Goal: Task Accomplishment & Management: Use online tool/utility

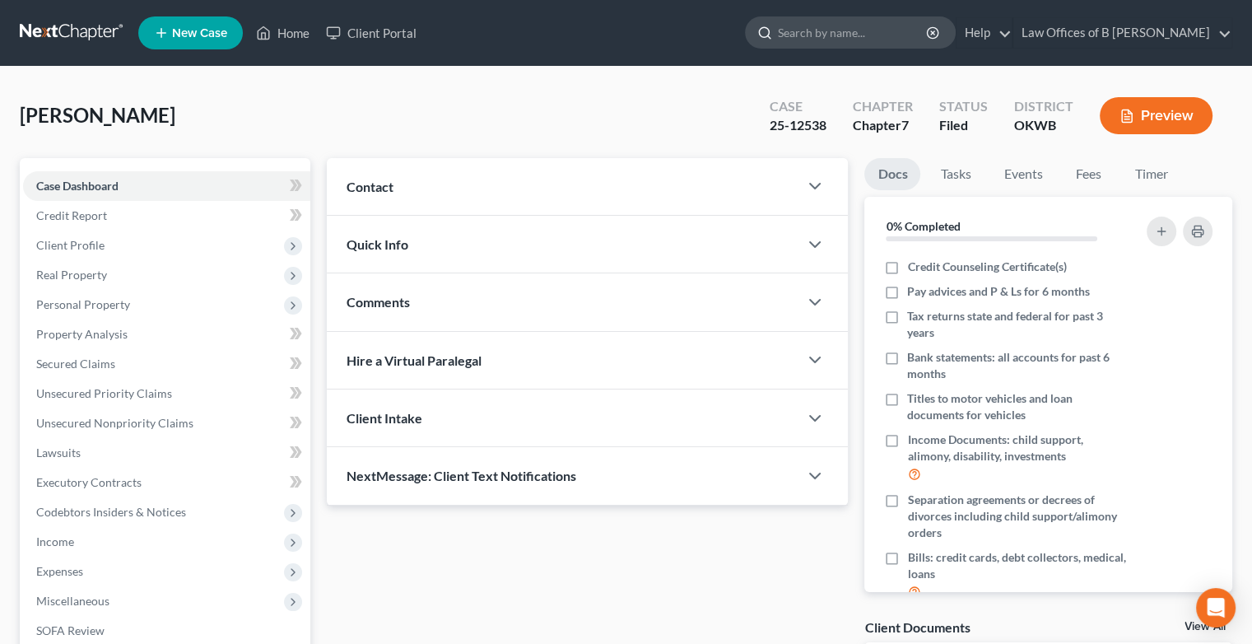
click at [828, 38] on input "search" at bounding box center [853, 32] width 151 height 30
type input "double"
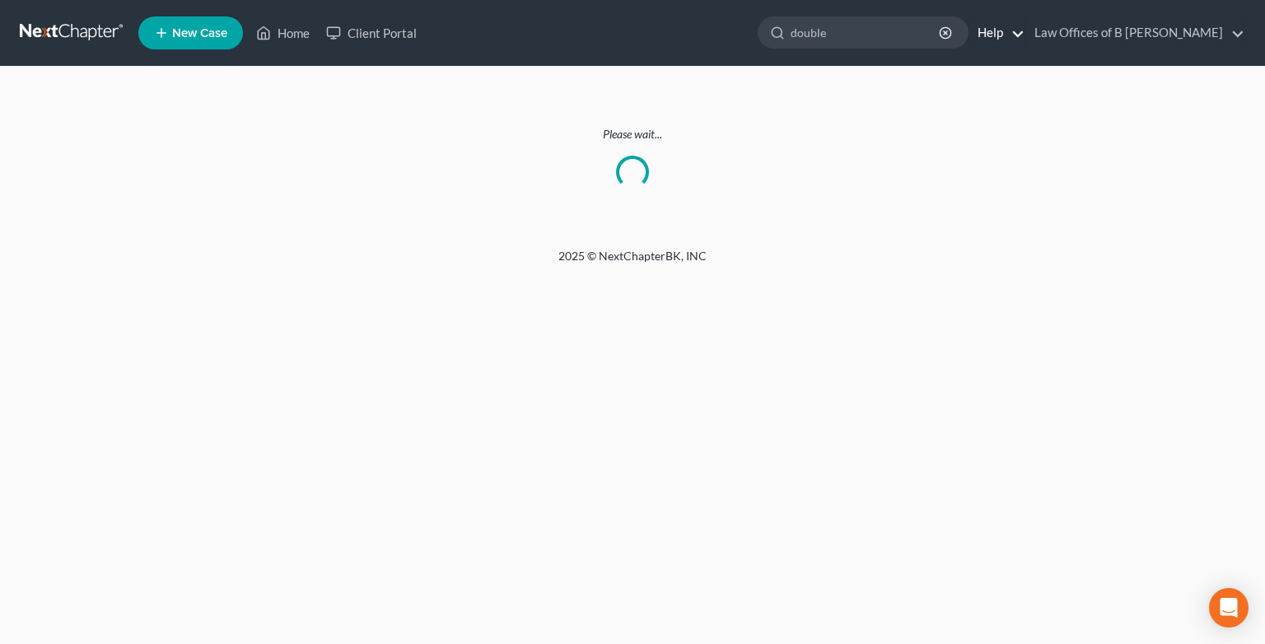
click at [1024, 36] on link "Help" at bounding box center [996, 33] width 55 height 30
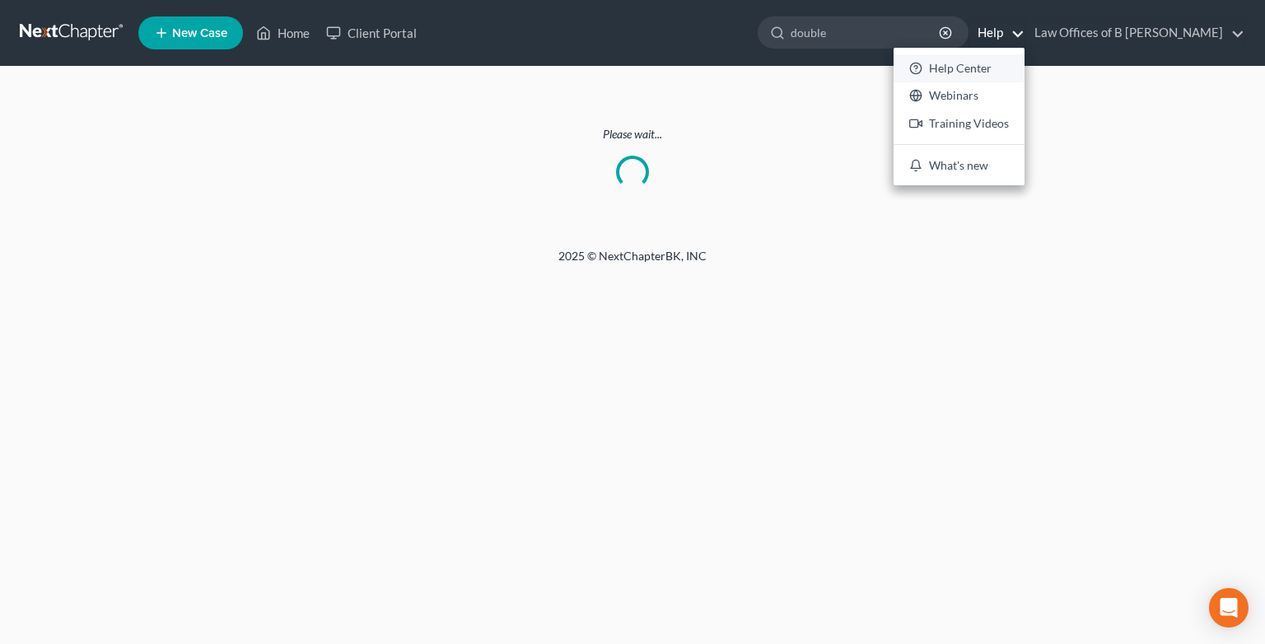
click at [988, 72] on link "Help Center" at bounding box center [958, 68] width 131 height 28
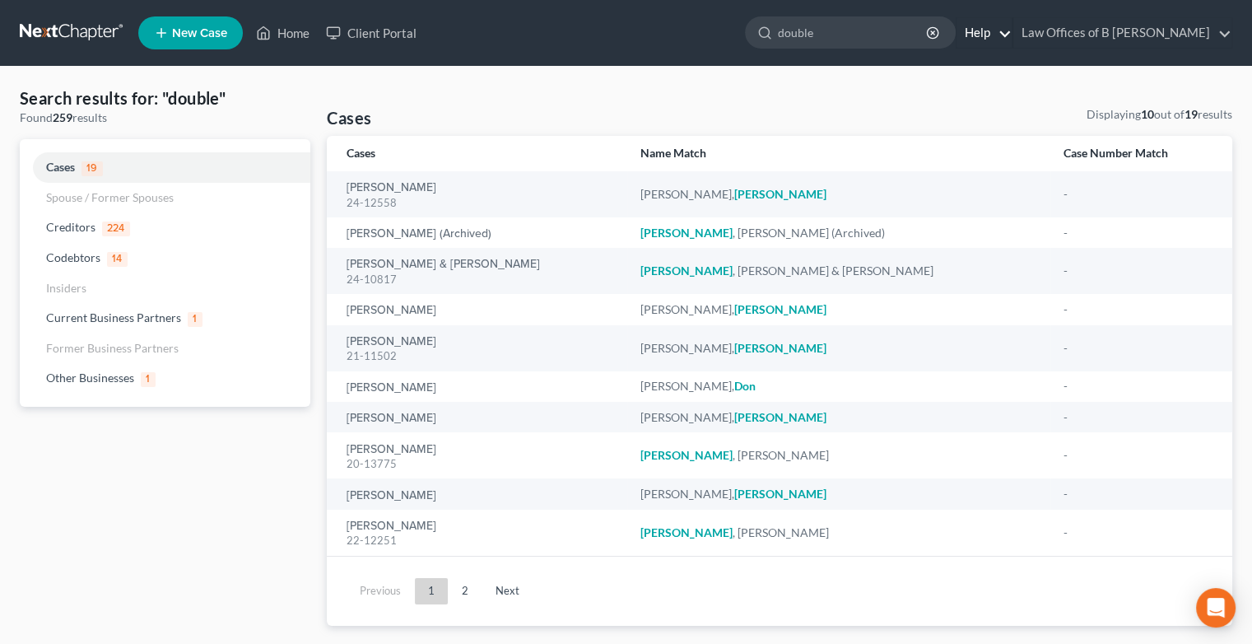
click at [1012, 35] on link "Help" at bounding box center [984, 33] width 55 height 30
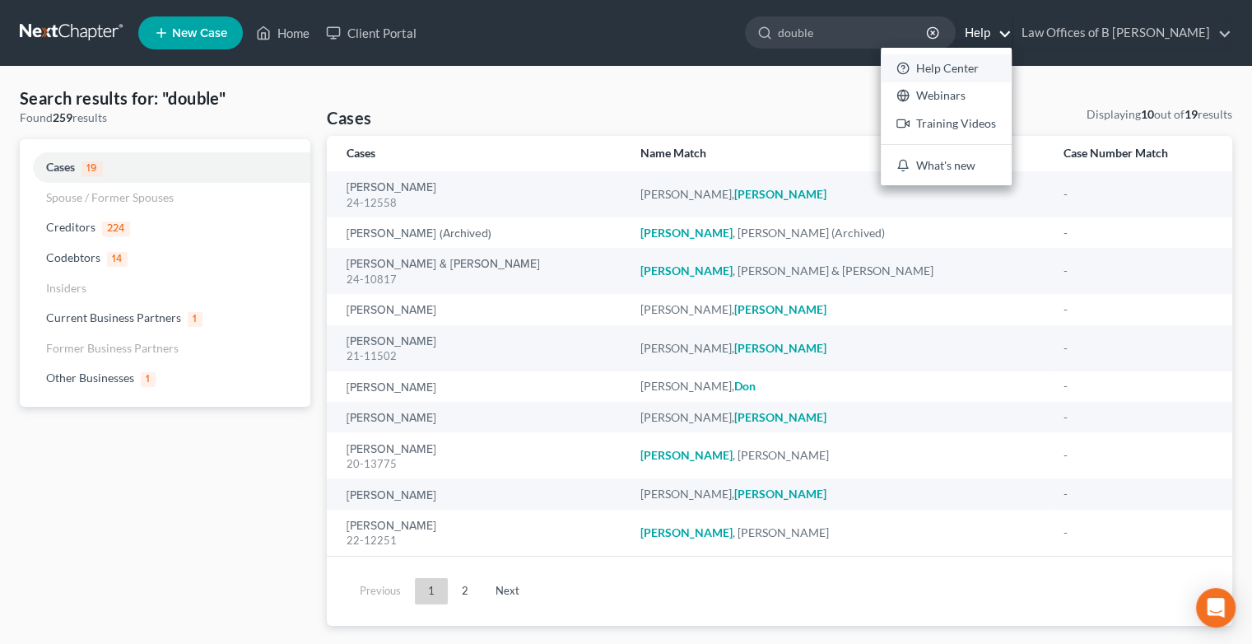
click at [985, 69] on link "Help Center" at bounding box center [946, 68] width 131 height 28
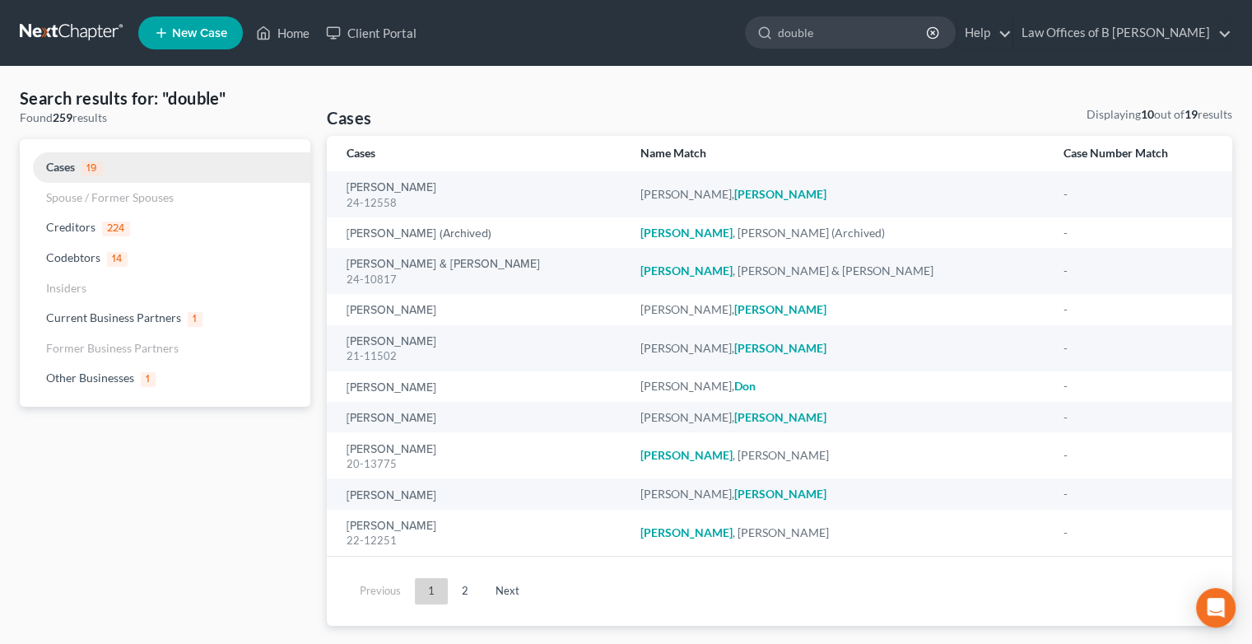
click at [68, 166] on span "Cases" at bounding box center [60, 167] width 29 height 14
click at [938, 30] on circle "button" at bounding box center [932, 32] width 11 height 11
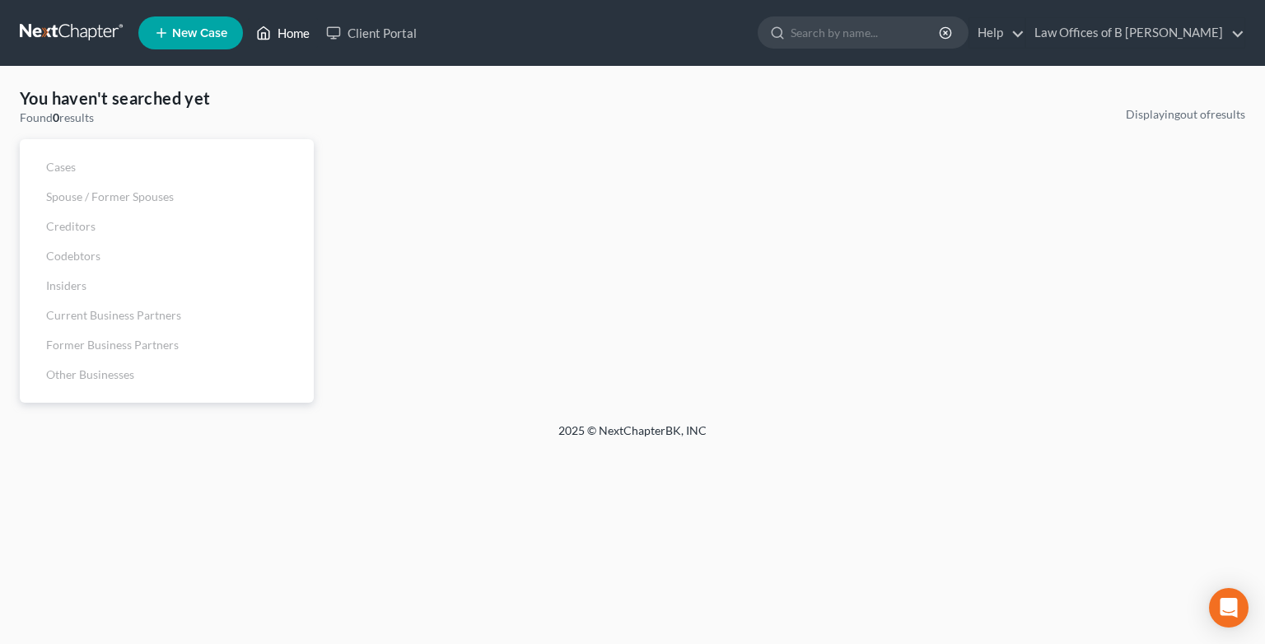
click at [296, 32] on link "Home" at bounding box center [283, 33] width 70 height 30
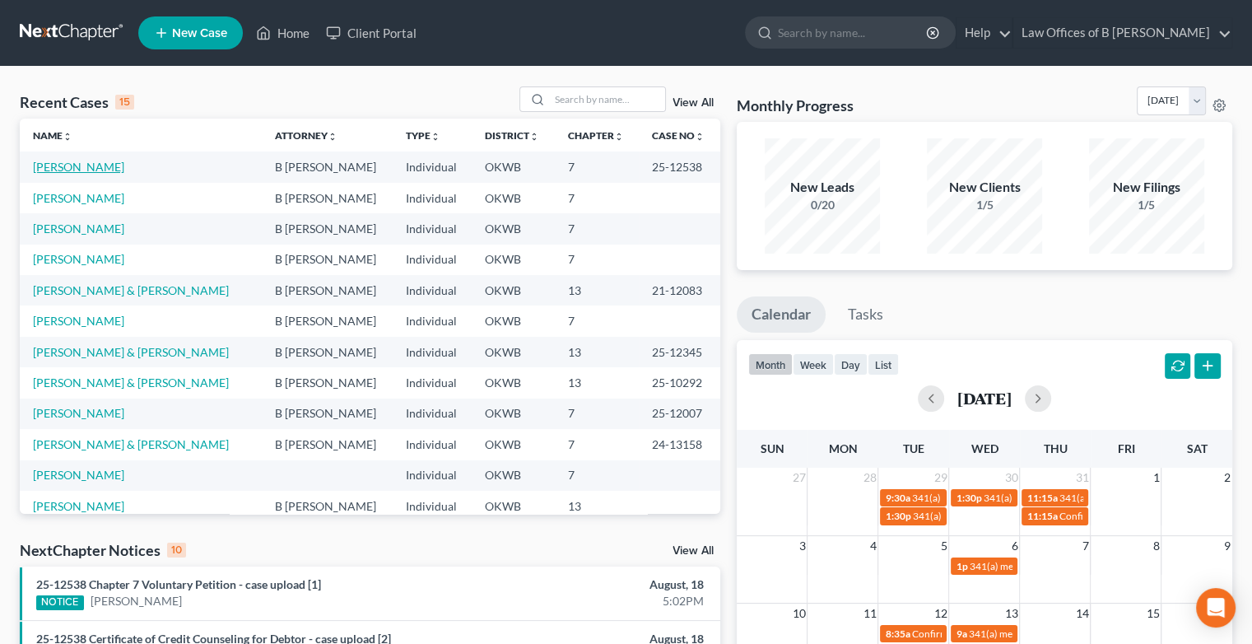
click at [63, 165] on link "[PERSON_NAME]" at bounding box center [78, 167] width 91 height 14
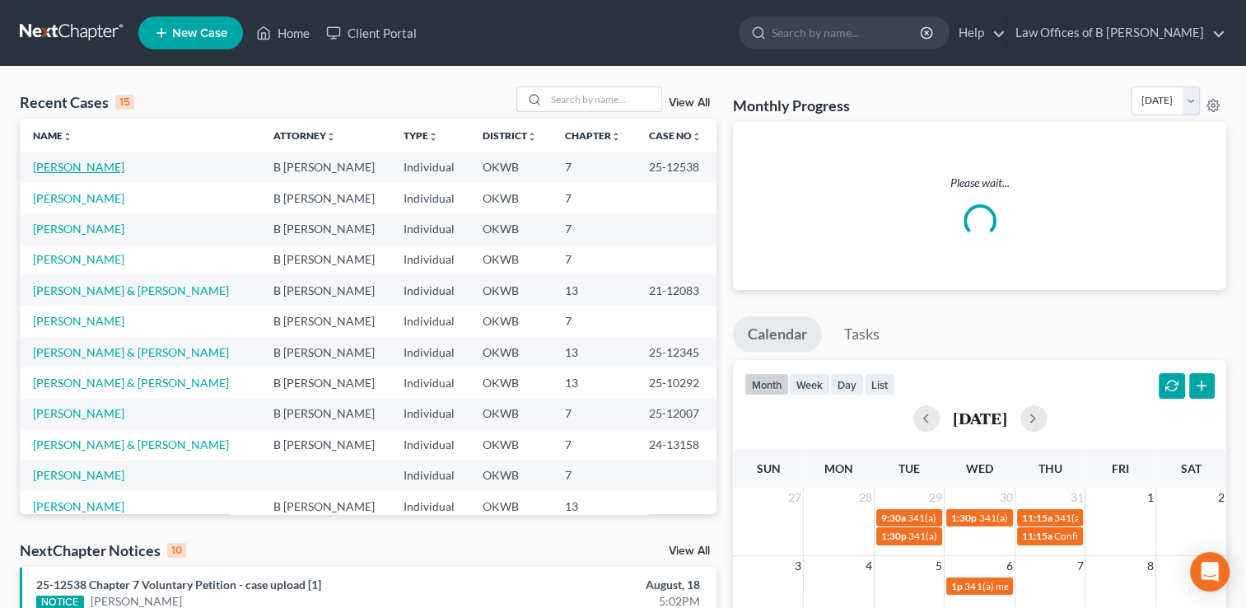
click at [84, 165] on link "[PERSON_NAME]" at bounding box center [78, 167] width 91 height 14
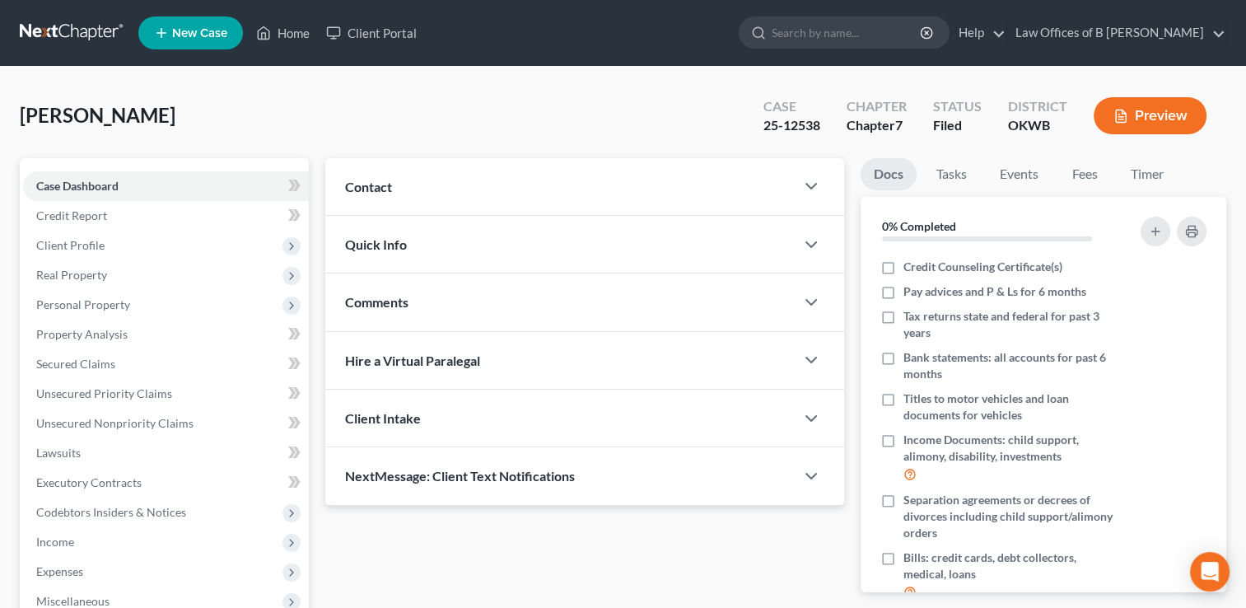
scroll to position [266, 0]
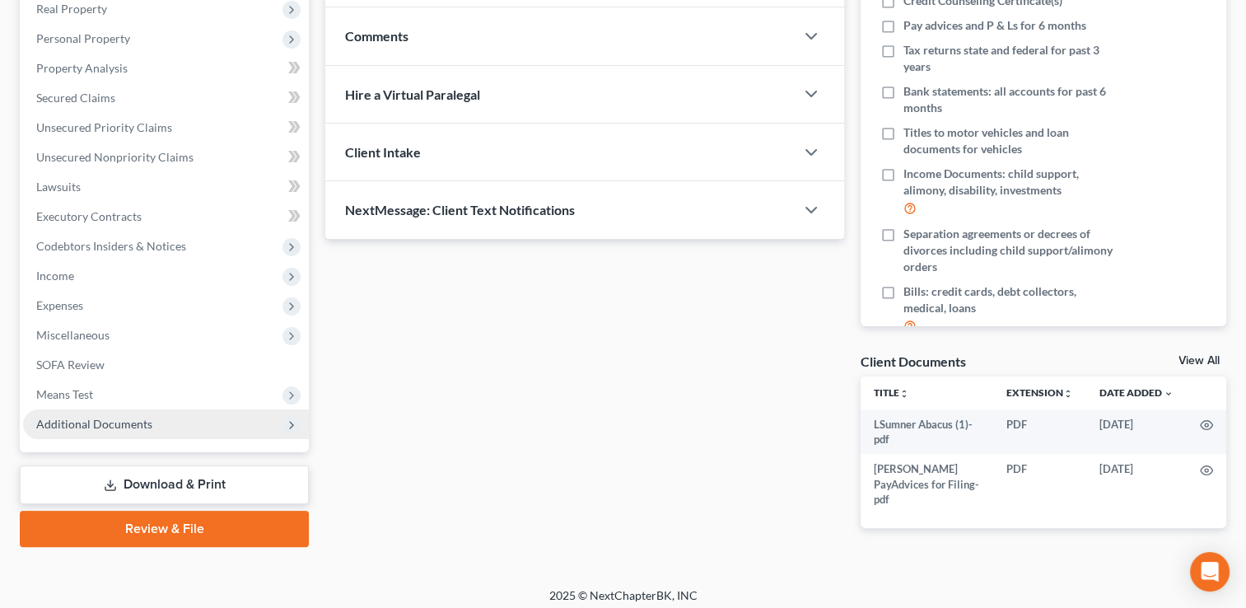
click at [99, 422] on span "Additional Documents" at bounding box center [94, 424] width 116 height 14
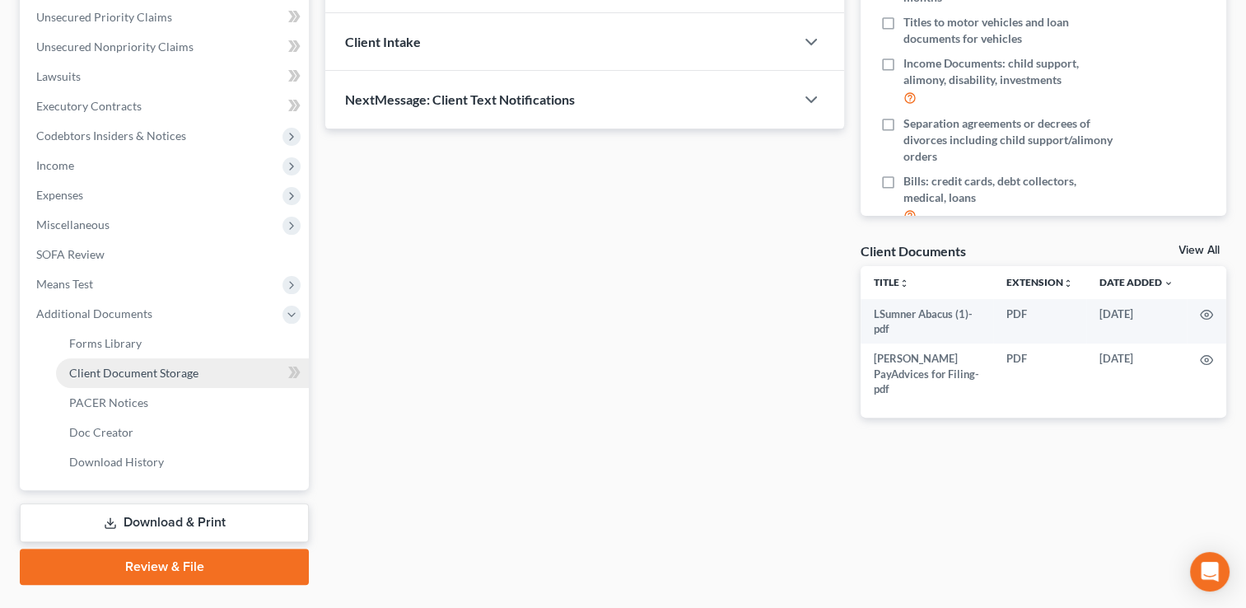
scroll to position [414, 0]
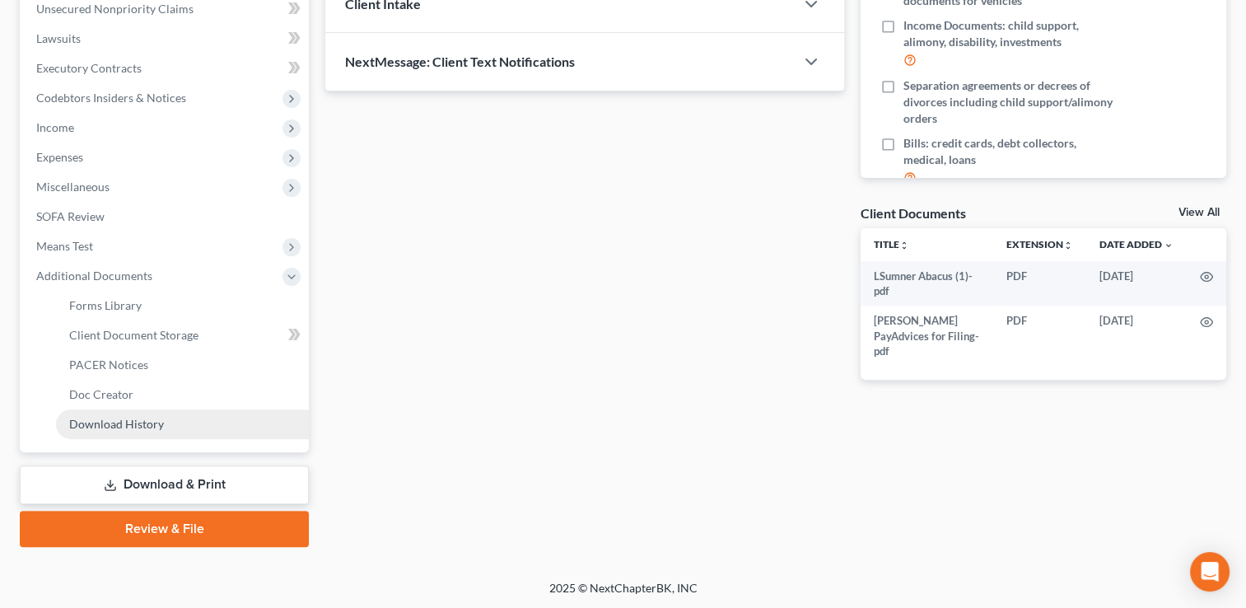
click at [127, 426] on span "Download History" at bounding box center [116, 424] width 95 height 14
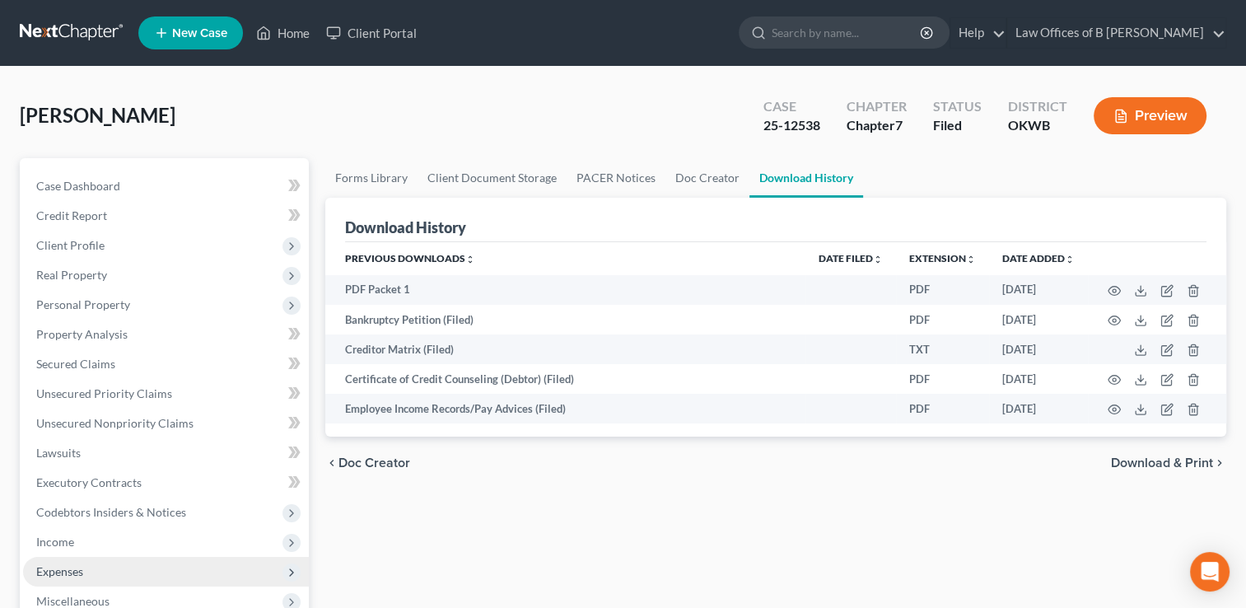
scroll to position [414, 0]
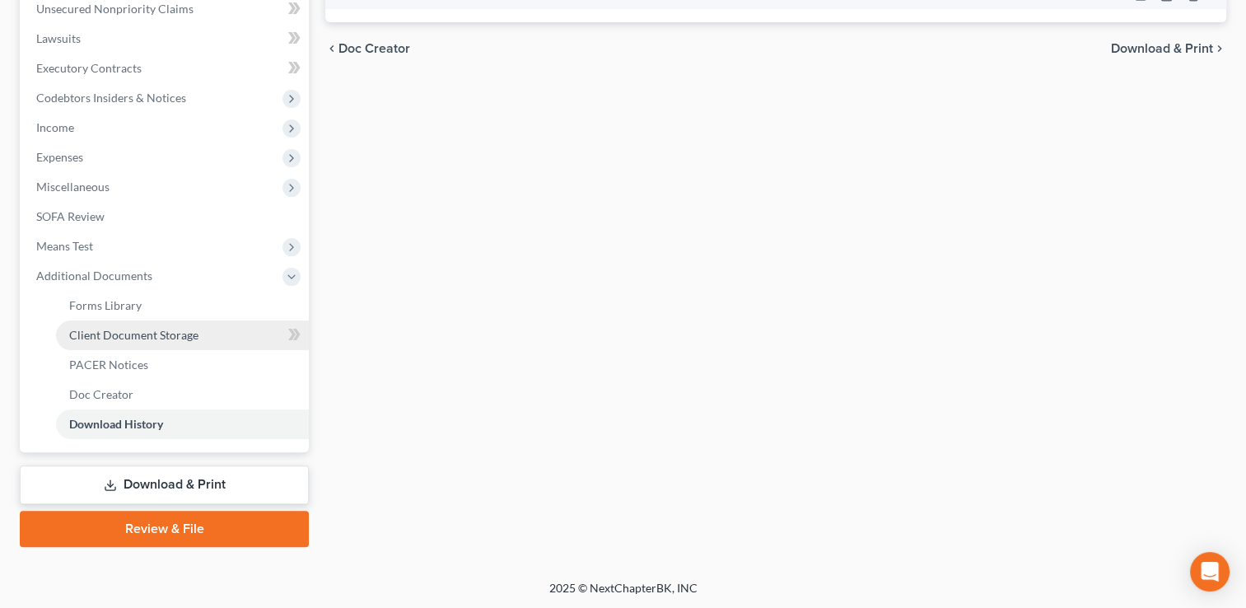
click at [114, 332] on span "Client Document Storage" at bounding box center [133, 335] width 129 height 14
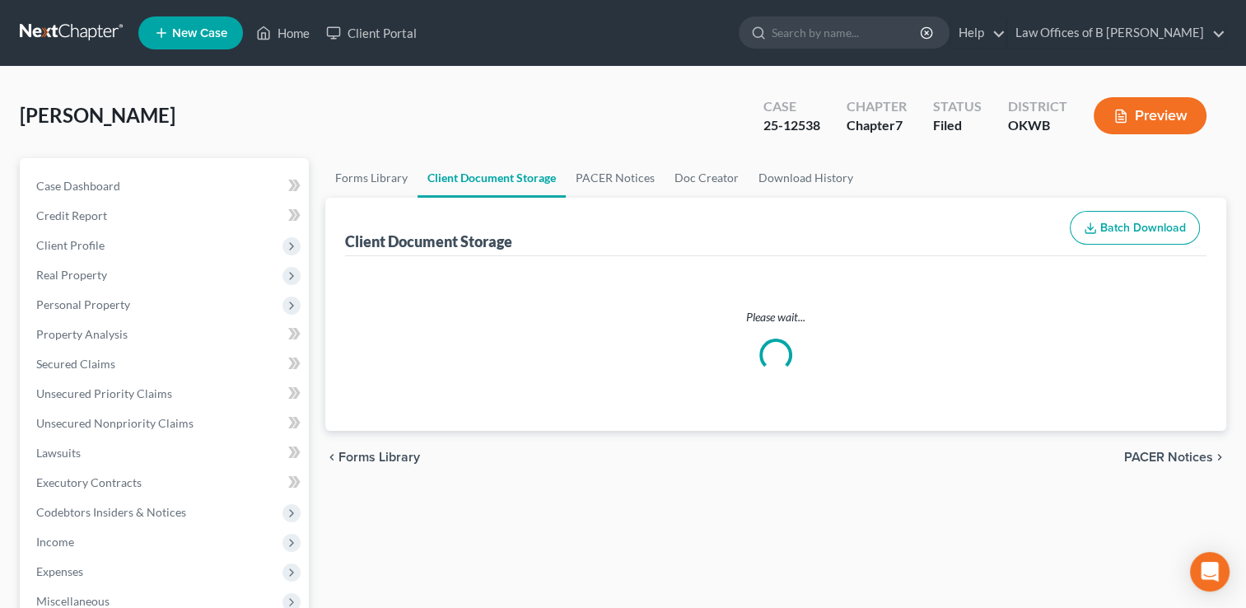
select select "3"
select select "0"
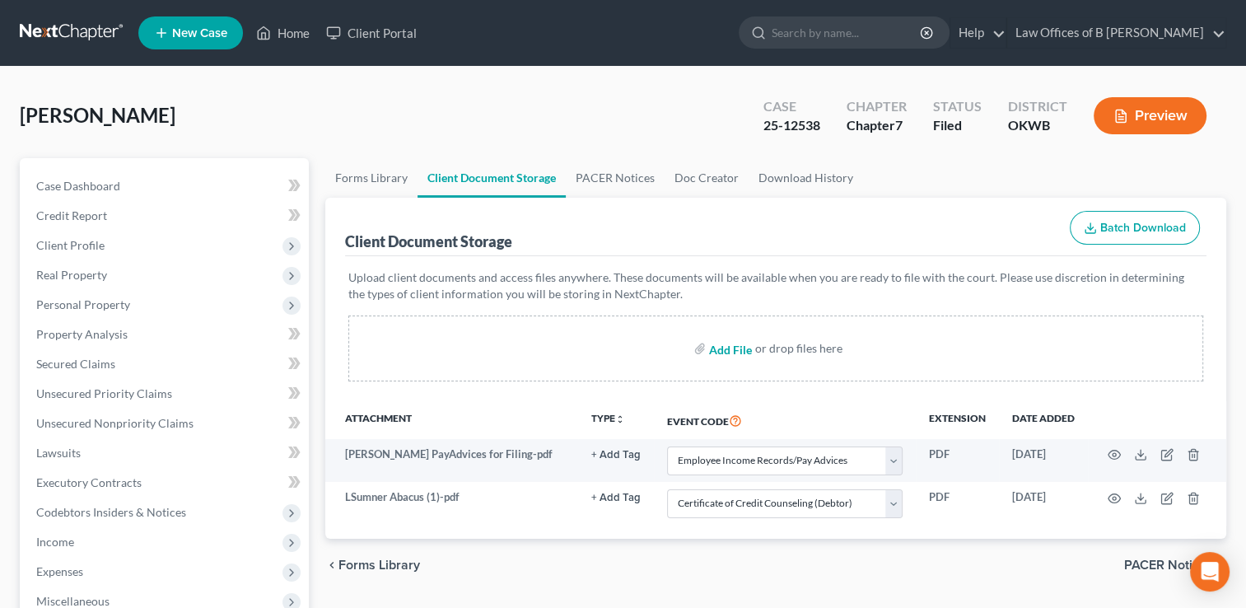
click at [730, 352] on input "file" at bounding box center [729, 348] width 40 height 30
type input "C:\fakepath\[PERSON_NAME] B121-Signed.pdf"
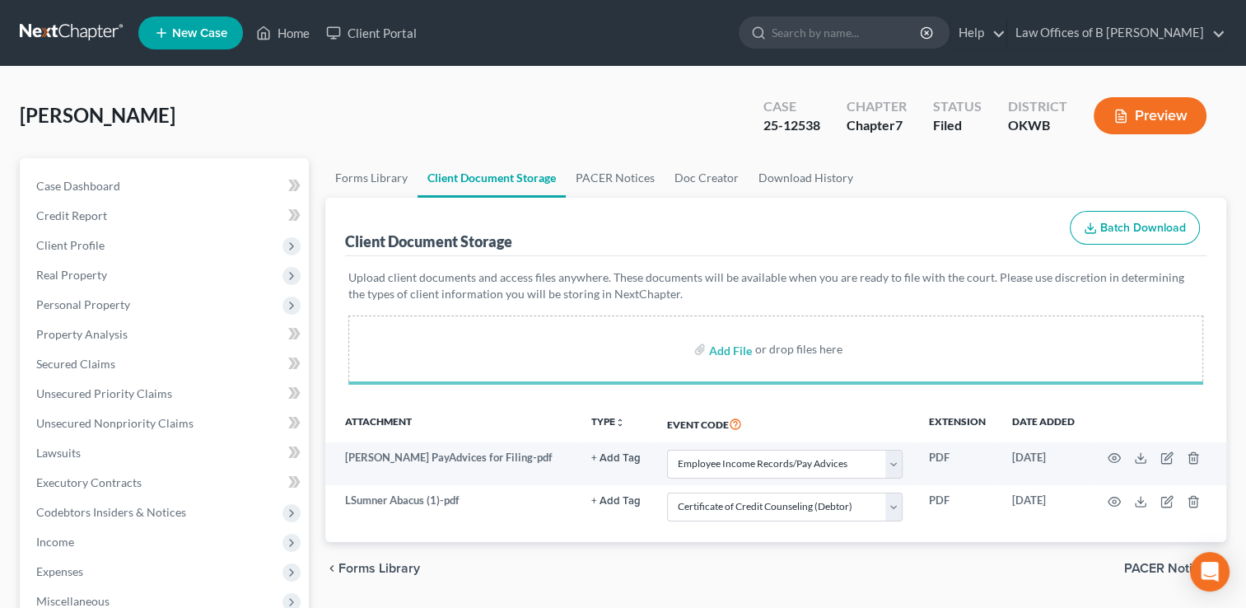
select select "3"
select select "0"
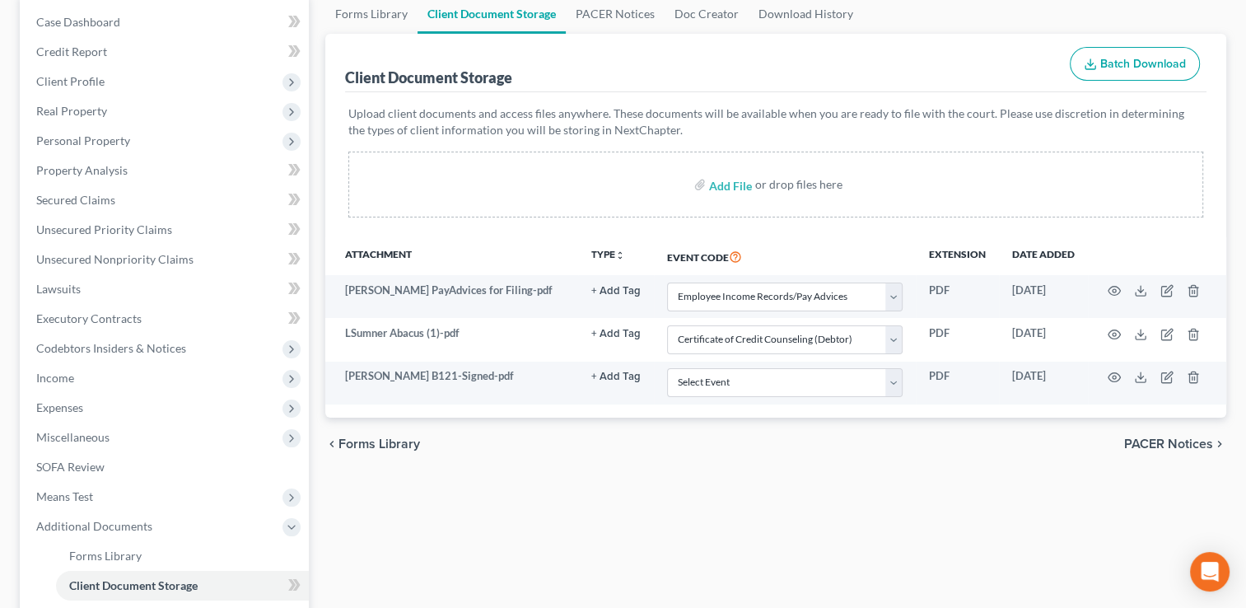
scroll to position [171, 0]
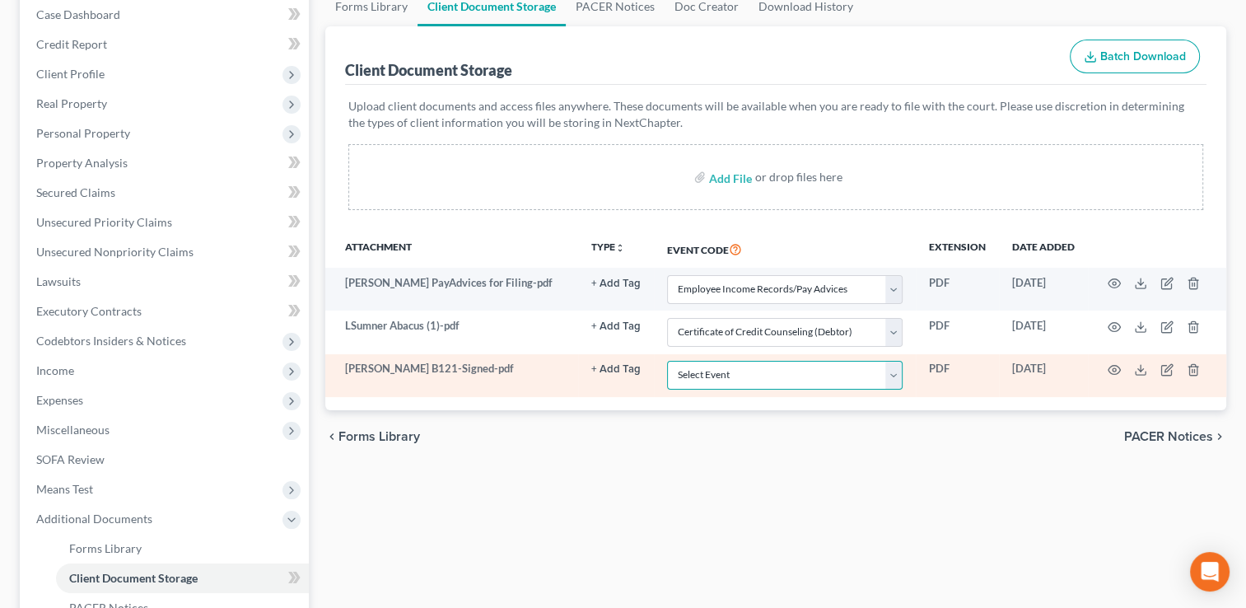
click at [894, 374] on select "Select Event Certificate of Credit Counseling (Debtor) Certificate of Credit Co…" at bounding box center [784, 375] width 235 height 29
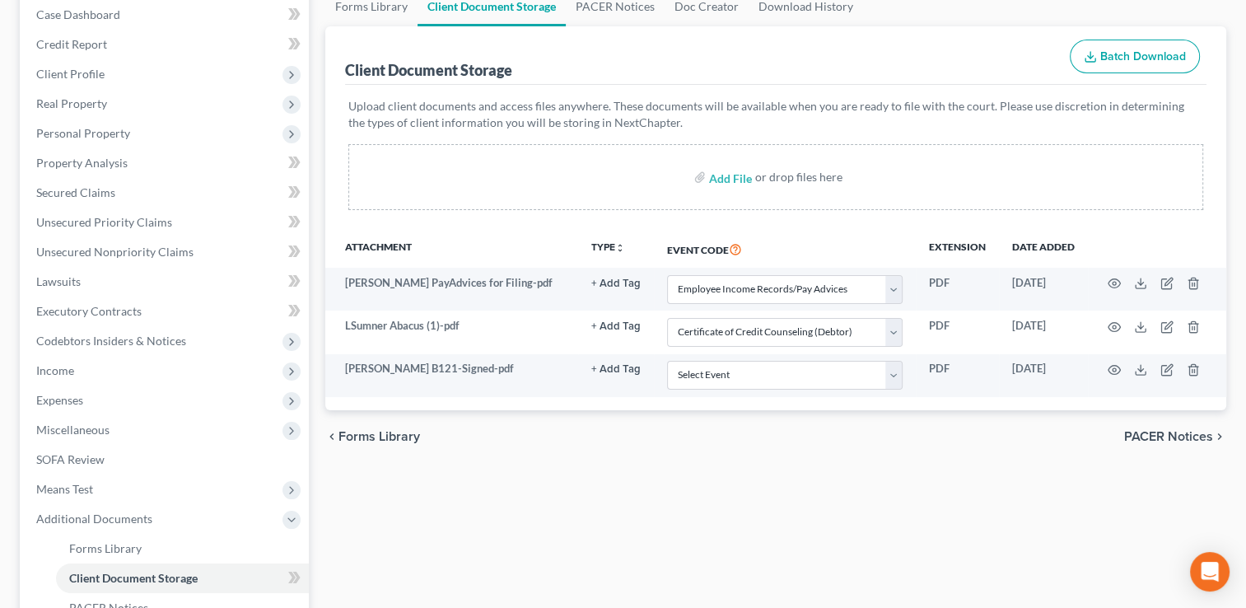
click at [991, 449] on div "chevron_left Forms Library PACER Notices chevron_right" at bounding box center [775, 436] width 901 height 53
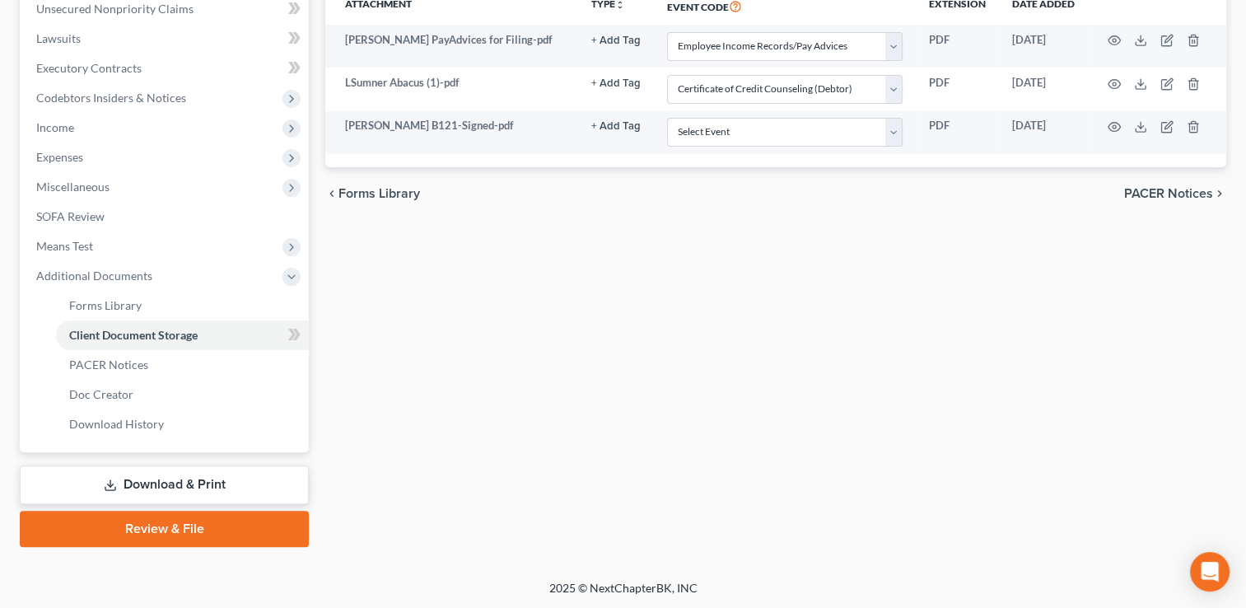
click at [195, 529] on link "Review & File" at bounding box center [164, 529] width 289 height 36
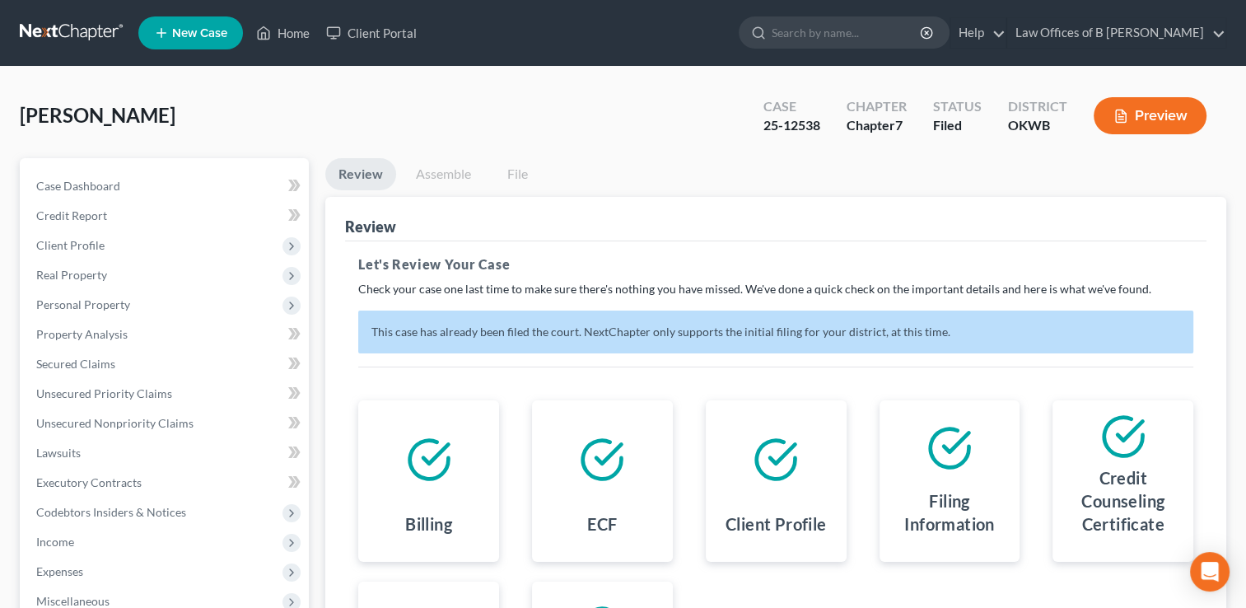
click at [441, 179] on link "Assemble" at bounding box center [444, 174] width 82 height 32
click at [517, 182] on link "File" at bounding box center [517, 174] width 53 height 32
click at [451, 166] on link "Assemble" at bounding box center [444, 174] width 82 height 32
